Goal: Use online tool/utility: Use online tool/utility

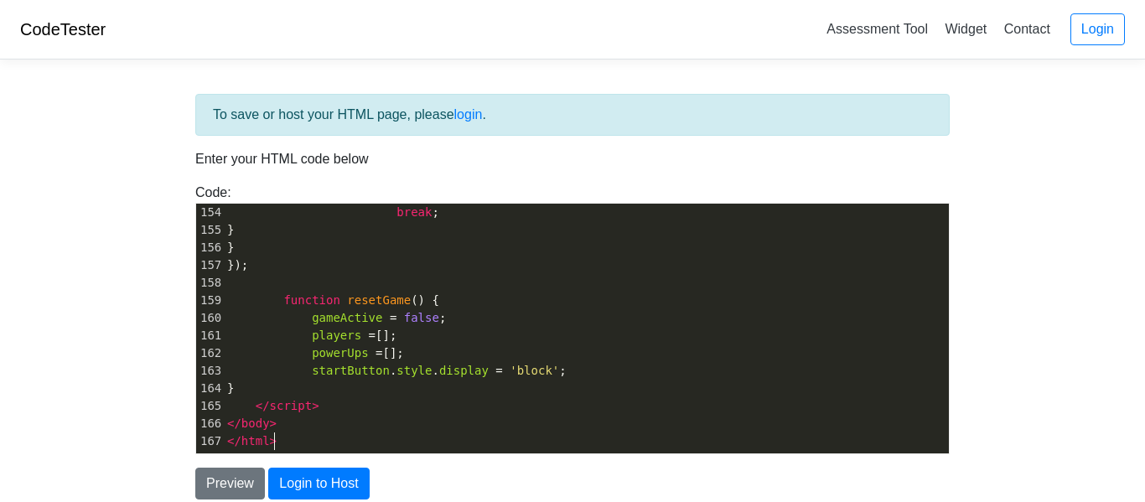
scroll to position [6, 0]
click at [460, 438] on pre "</ html >" at bounding box center [586, 442] width 725 height 18
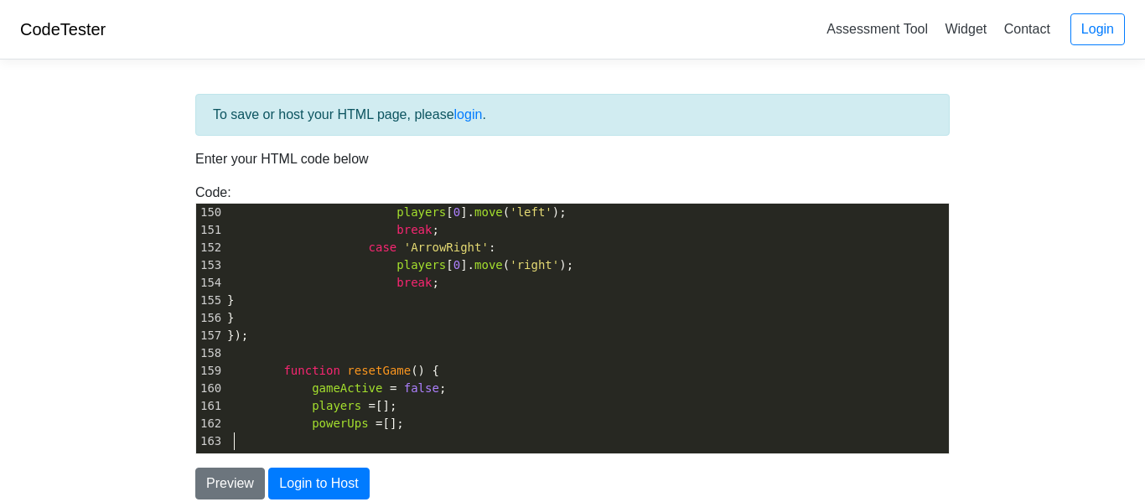
scroll to position [2609, 0]
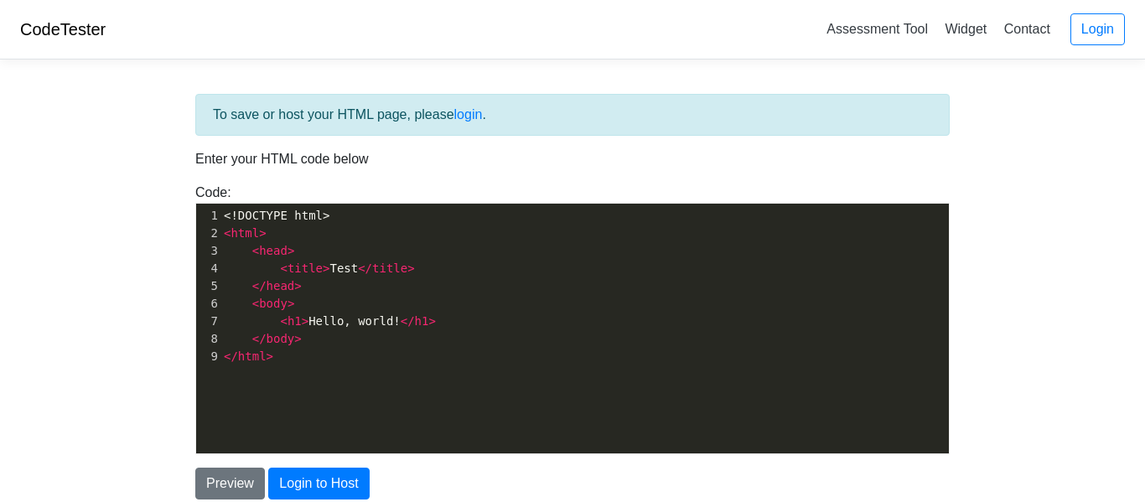
click at [312, 351] on pre "</ html >" at bounding box center [584, 357] width 729 height 18
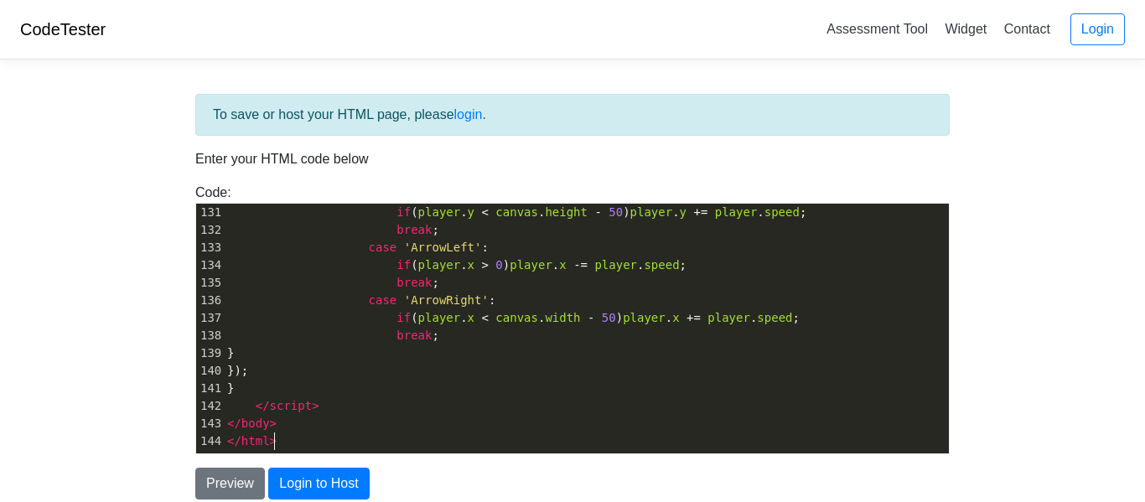
scroll to position [2292, 0]
click at [209, 493] on button "Preview" at bounding box center [230, 484] width 70 height 32
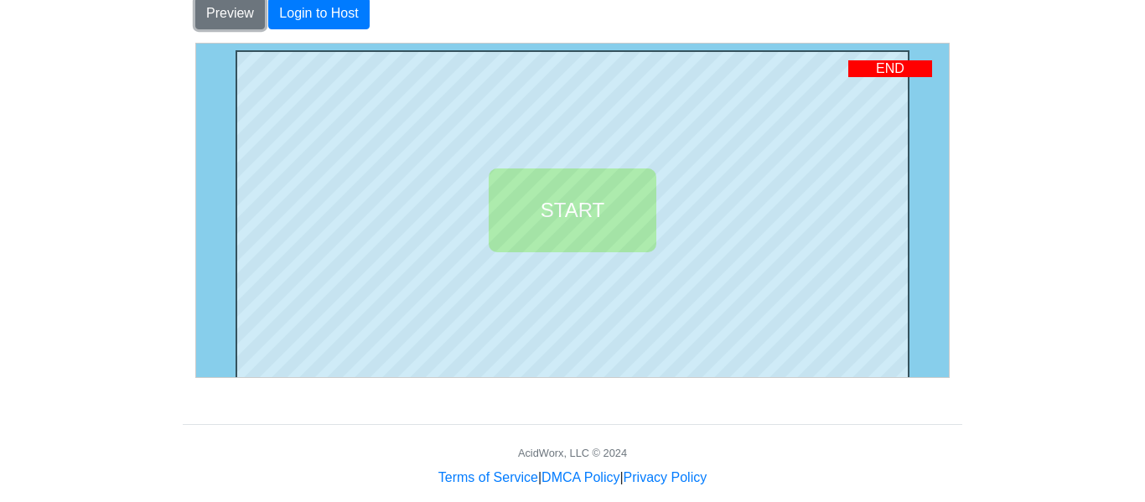
scroll to position [496, 0]
